Goal: Task Accomplishment & Management: Manage account settings

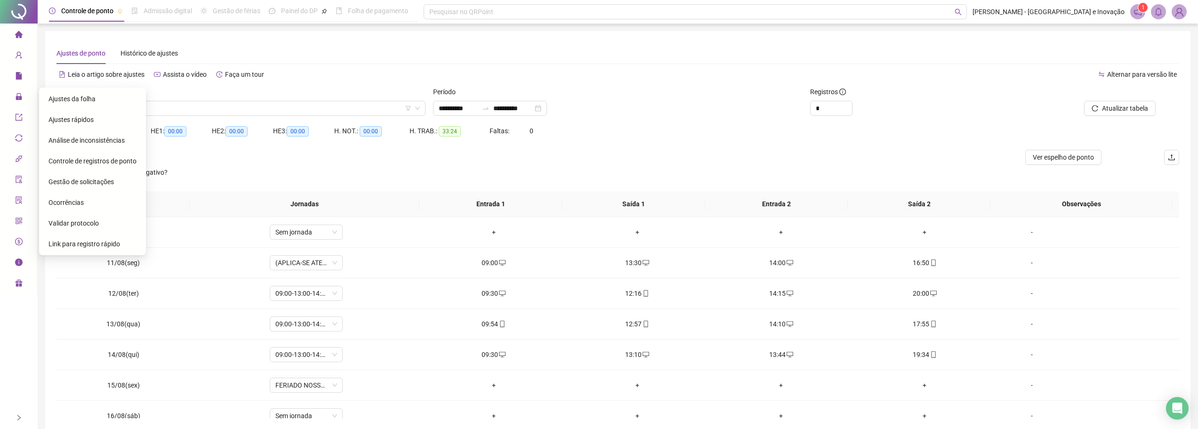
click at [97, 183] on span "Gestão de solicitações" at bounding box center [80, 182] width 65 height 8
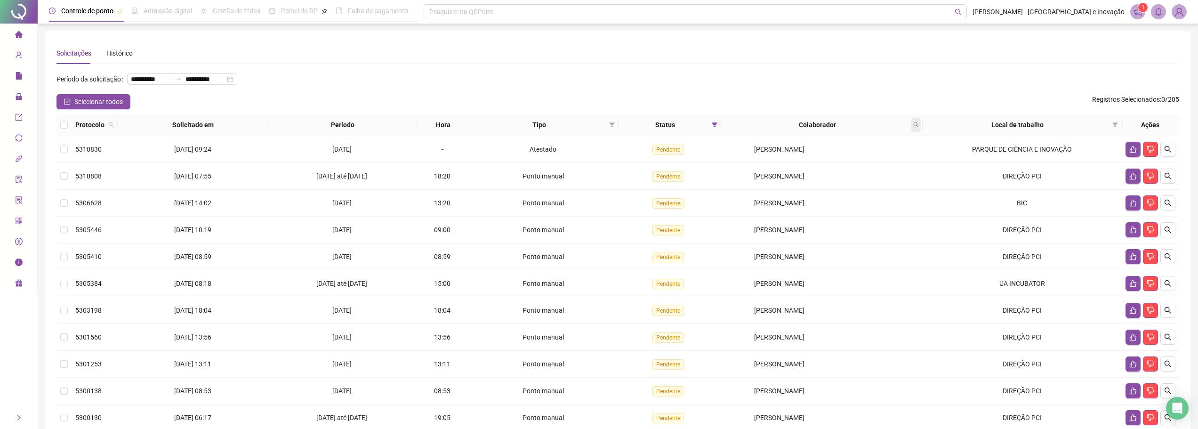
click at [917, 126] on icon "search" at bounding box center [916, 125] width 6 height 6
type input "*****"
click at [856, 162] on span "Buscar" at bounding box center [857, 162] width 21 height 10
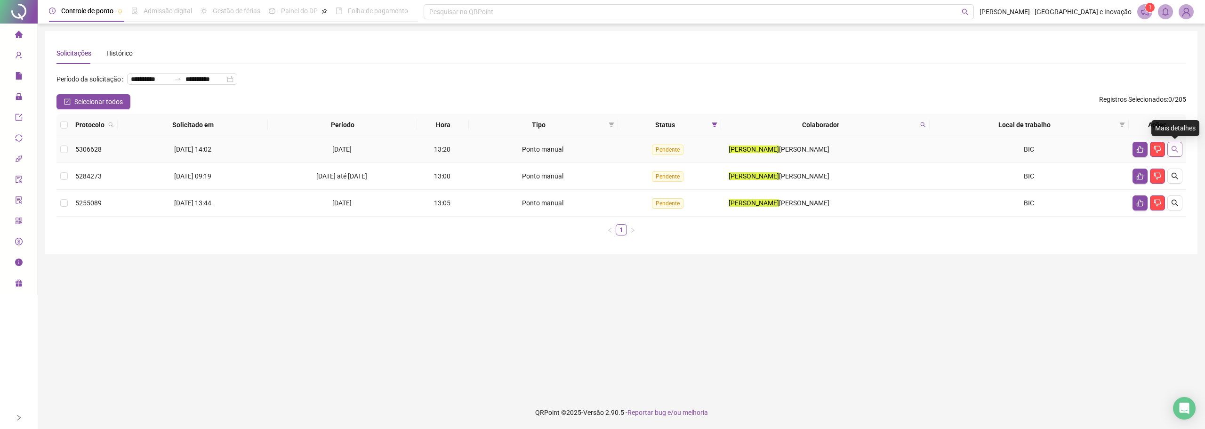
click at [1174, 144] on button "button" at bounding box center [1175, 149] width 15 height 15
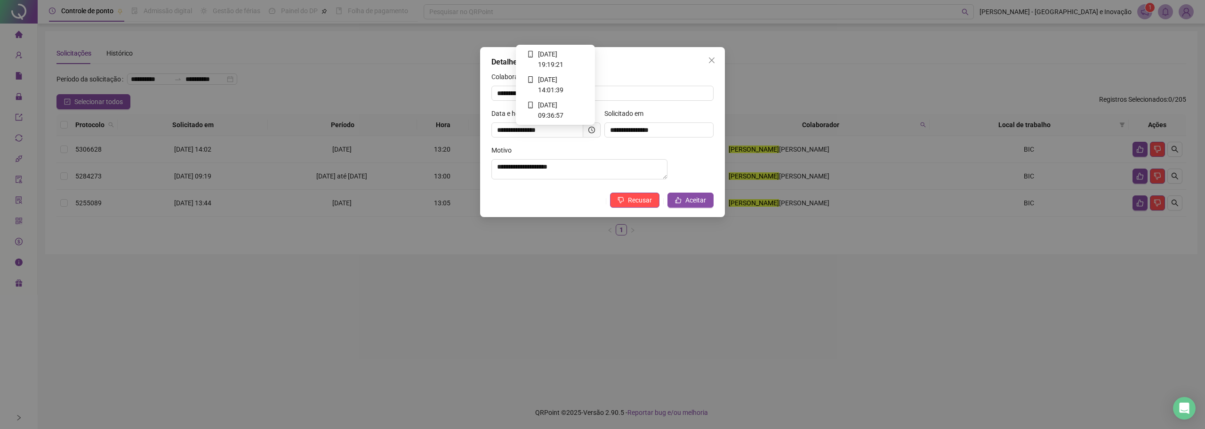
click at [591, 129] on icon "clock-circle" at bounding box center [592, 130] width 7 height 7
click at [693, 202] on span "Aceitar" at bounding box center [696, 200] width 21 height 10
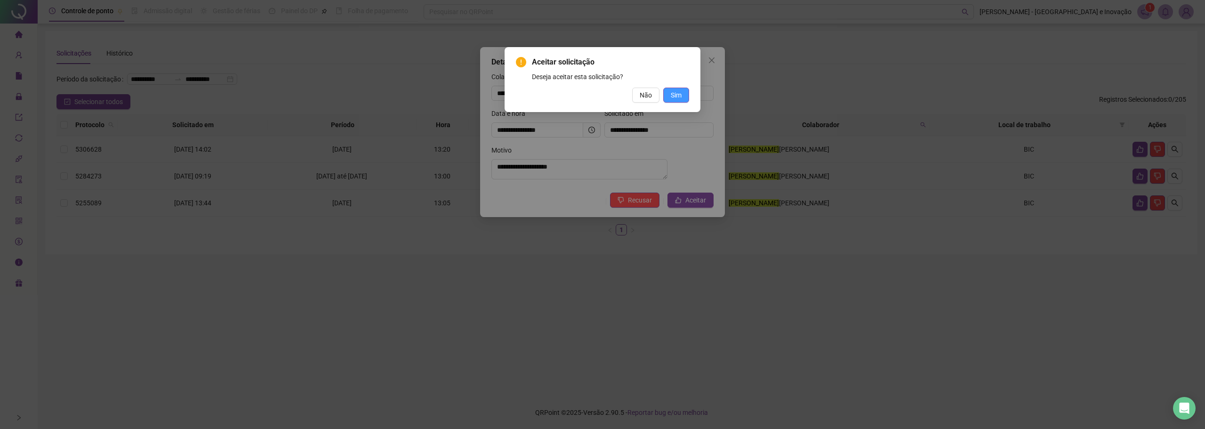
click at [675, 94] on span "Sim" at bounding box center [676, 95] width 11 height 10
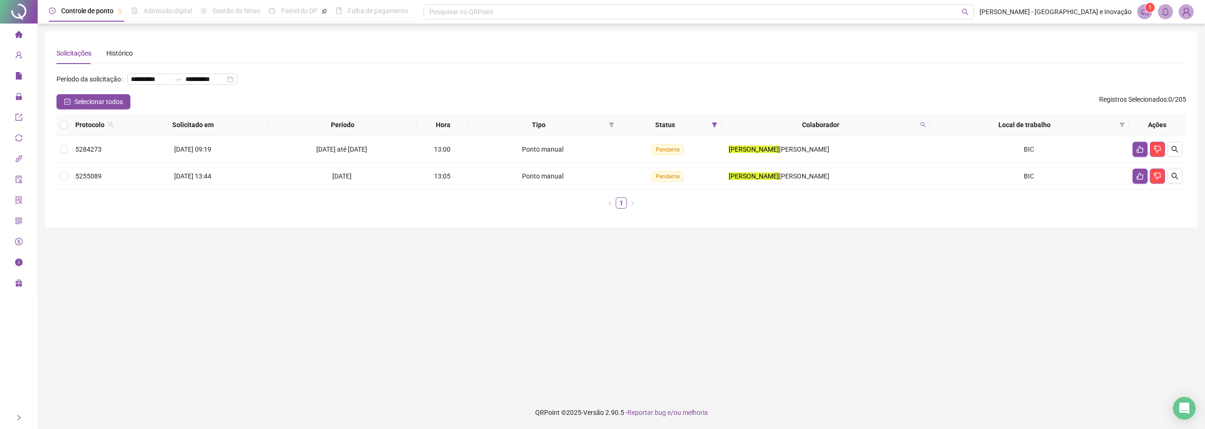
click at [432, 65] on div "**********" at bounding box center [622, 129] width 1130 height 174
click at [778, 208] on ul "1" at bounding box center [622, 202] width 1130 height 11
click at [1176, 149] on icon "search" at bounding box center [1175, 149] width 7 height 7
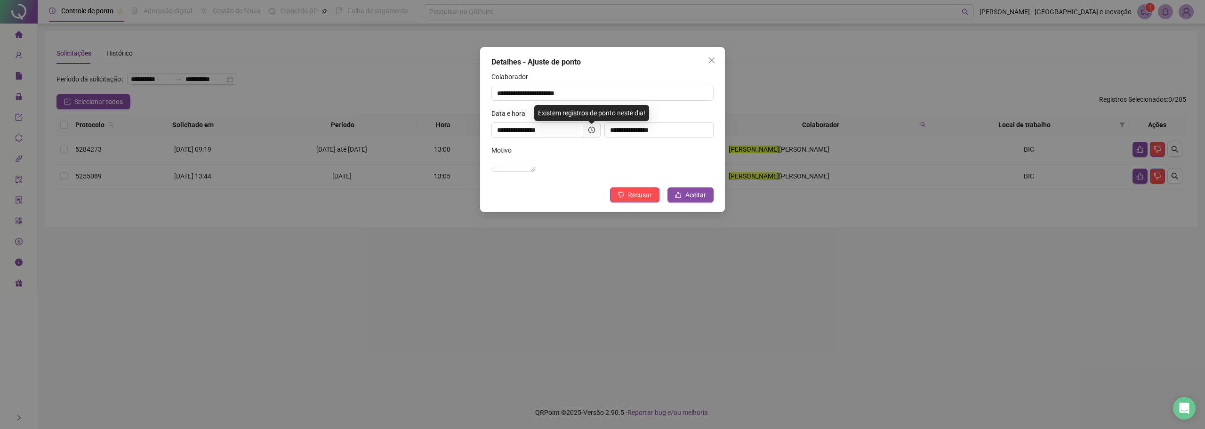
click at [588, 133] on span at bounding box center [591, 129] width 17 height 15
click at [594, 129] on icon "clock-circle" at bounding box center [592, 130] width 7 height 7
click at [685, 202] on button "Aceitar" at bounding box center [691, 194] width 46 height 15
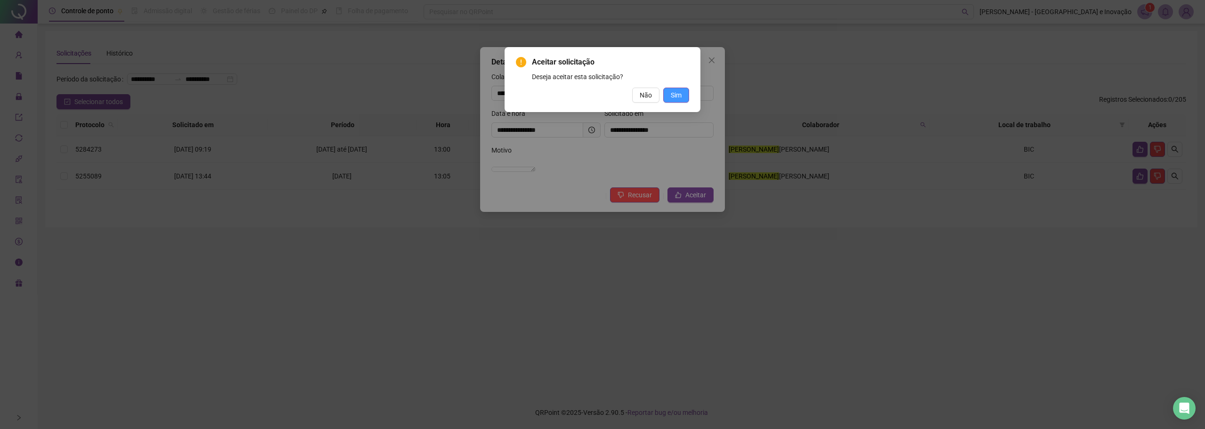
click at [678, 102] on button "Sim" at bounding box center [676, 95] width 26 height 15
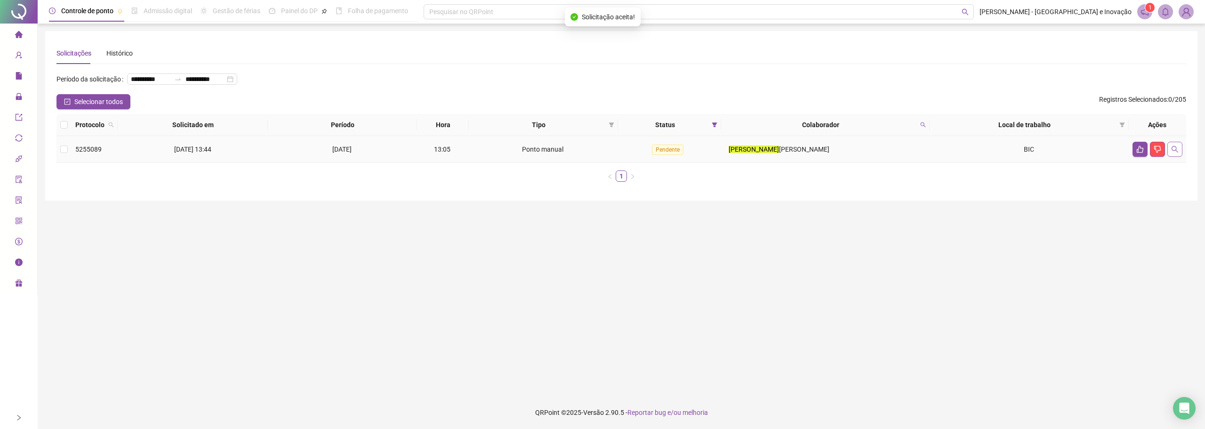
click at [1173, 149] on icon "search" at bounding box center [1175, 149] width 8 height 8
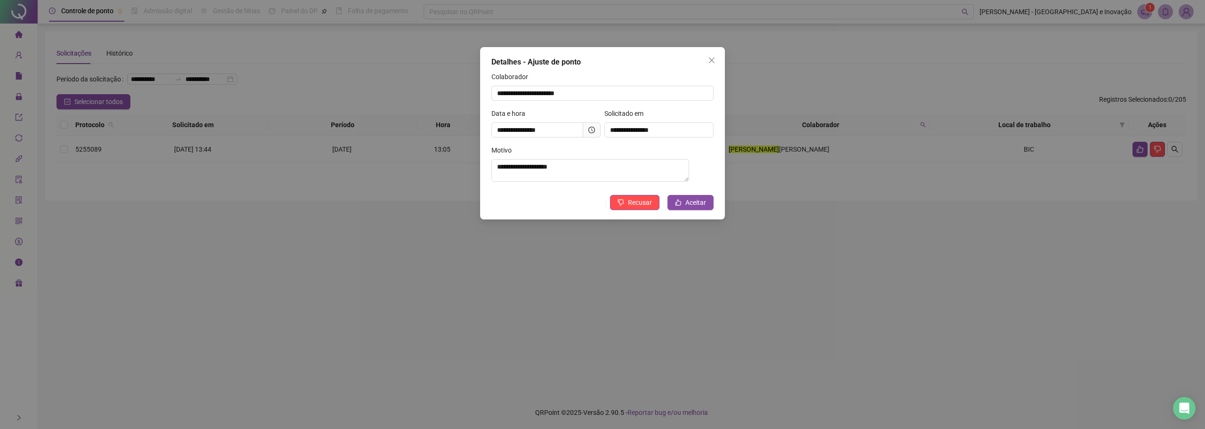
click at [591, 131] on icon "clock-circle" at bounding box center [592, 130] width 7 height 7
click at [675, 200] on button "Aceitar" at bounding box center [691, 202] width 46 height 15
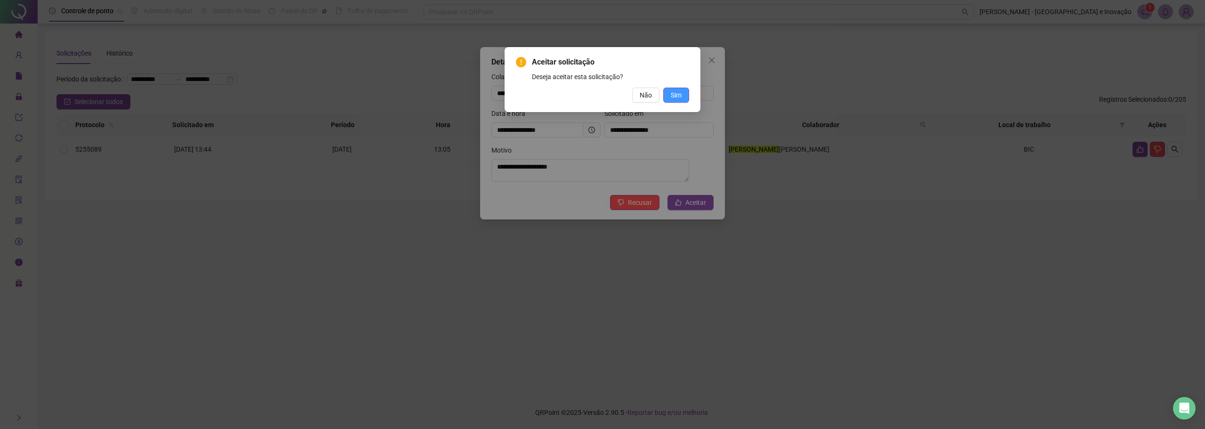
click at [674, 93] on span "Sim" at bounding box center [676, 95] width 11 height 10
